Goal: Task Accomplishment & Management: Use online tool/utility

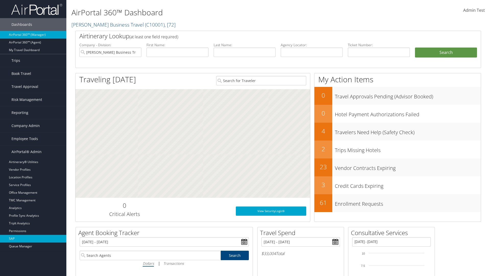
click at [33, 239] on link "SAP" at bounding box center [33, 239] width 66 height 8
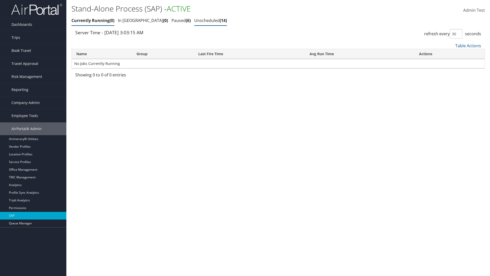
click at [194, 20] on link "Unscheduled 14" at bounding box center [210, 21] width 33 height 6
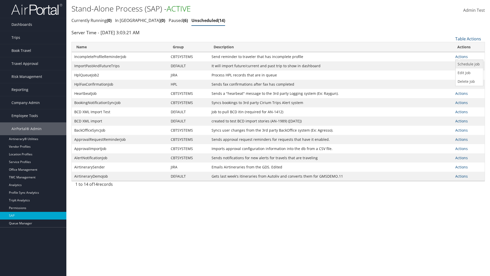
click at [469, 64] on link "Schedule job" at bounding box center [469, 64] width 26 height 9
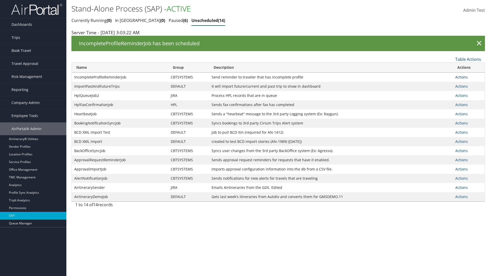
click at [462, 77] on link "Actions" at bounding box center [462, 77] width 13 height 5
click at [469, 93] on link "Edit Job" at bounding box center [469, 93] width 26 height 9
